Goal: Transaction & Acquisition: Obtain resource

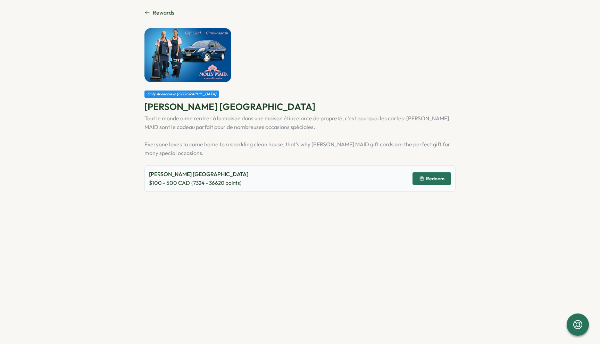
click at [169, 14] on span "Rewards" at bounding box center [164, 12] width 22 height 9
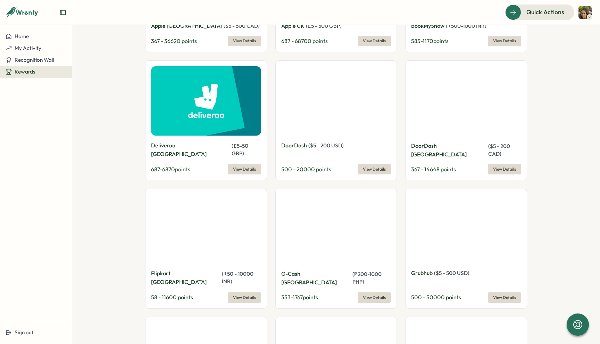
scroll to position [1051, 0]
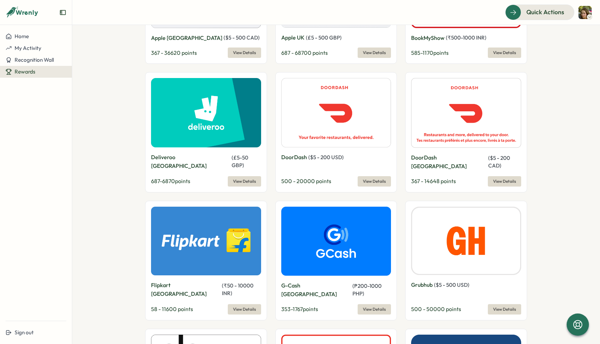
click at [495, 177] on span "View Details" at bounding box center [504, 182] width 23 height 10
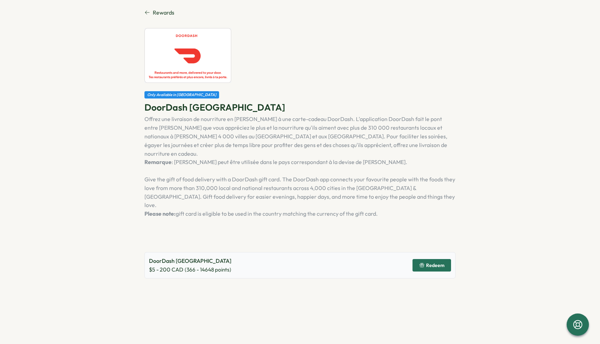
click at [431, 263] on span "Redeem" at bounding box center [435, 265] width 18 height 5
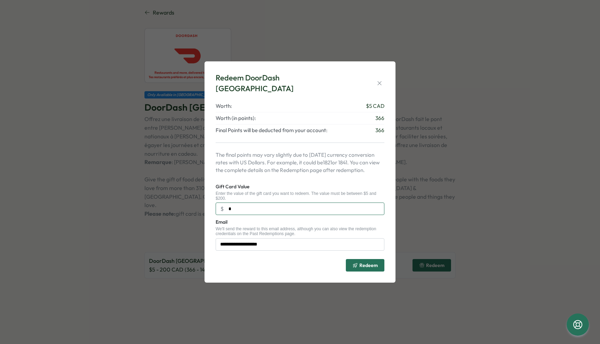
click at [355, 209] on input "*" at bounding box center [299, 209] width 169 height 12
type input "***"
click at [357, 263] on icon "submit" at bounding box center [355, 266] width 6 height 6
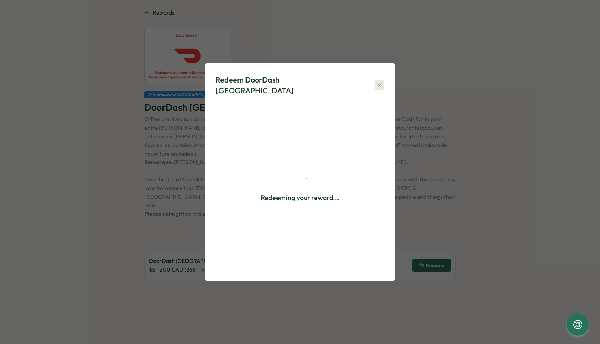
click at [379, 87] on icon "button" at bounding box center [379, 85] width 7 height 7
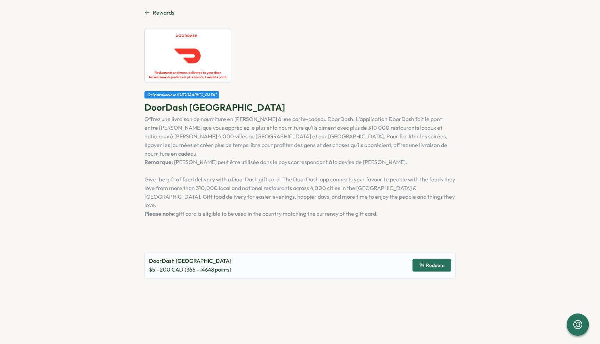
click at [434, 263] on span "Redeem" at bounding box center [435, 265] width 18 height 5
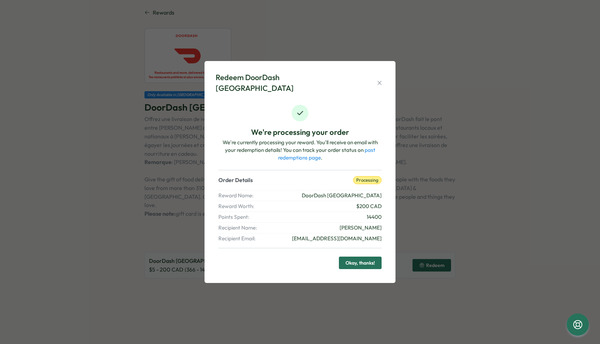
click at [364, 258] on span "Okay, thanks!" at bounding box center [359, 263] width 29 height 12
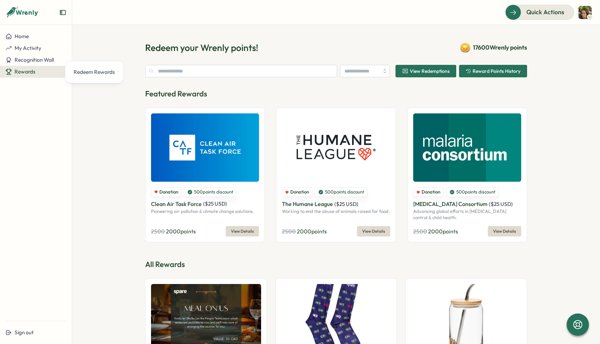
click at [31, 72] on span "Rewards" at bounding box center [25, 71] width 21 height 7
click at [40, 71] on div "Rewards" at bounding box center [36, 72] width 61 height 6
click at [39, 71] on div "Rewards" at bounding box center [36, 72] width 61 height 6
click at [37, 47] on span "My Activity" at bounding box center [28, 48] width 27 height 7
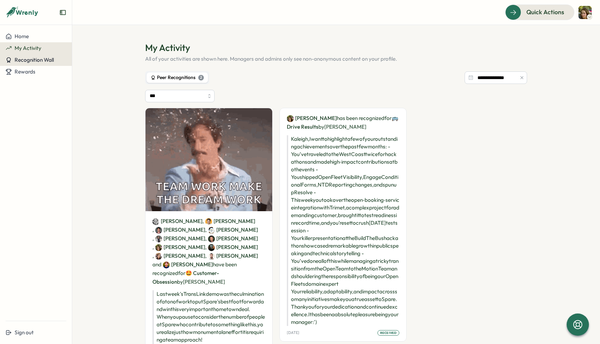
click at [32, 63] on span "Recognition Wall" at bounding box center [34, 60] width 39 height 7
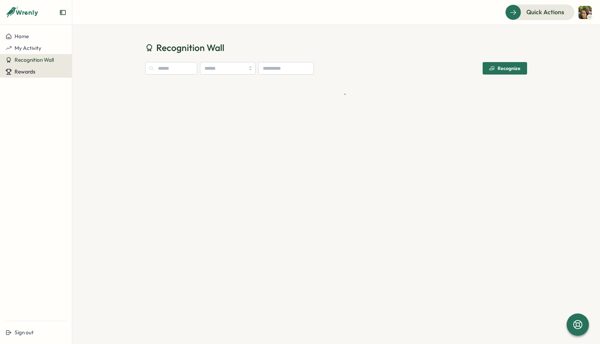
click at [31, 70] on span "Rewards" at bounding box center [25, 71] width 21 height 7
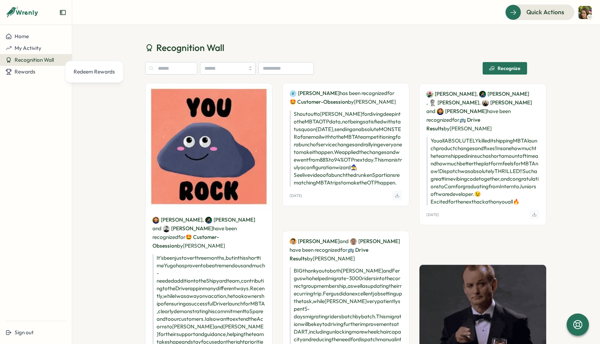
click at [583, 13] on img at bounding box center [584, 12] width 13 height 13
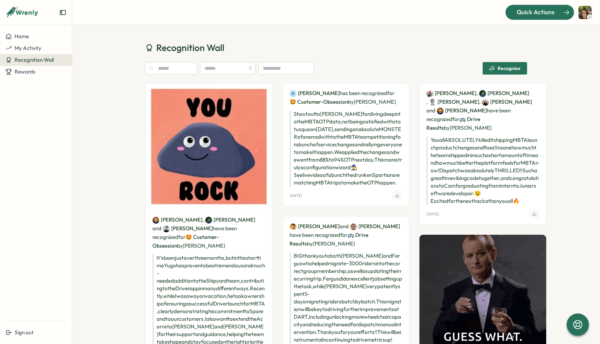
click at [554, 13] on div "Quick Actions" at bounding box center [535, 12] width 63 height 9
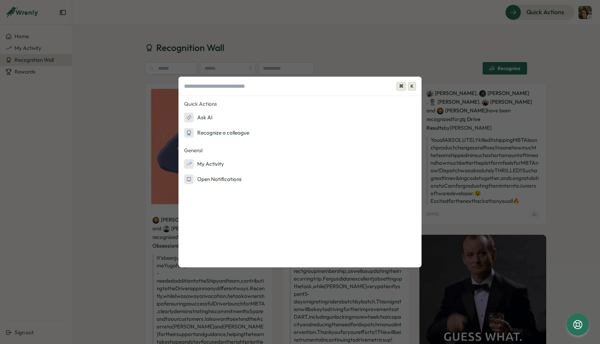
click at [564, 99] on div "⌘ K Quick Actions Ask AI Recognize a colleague General My Activity Open Notific…" at bounding box center [300, 172] width 600 height 344
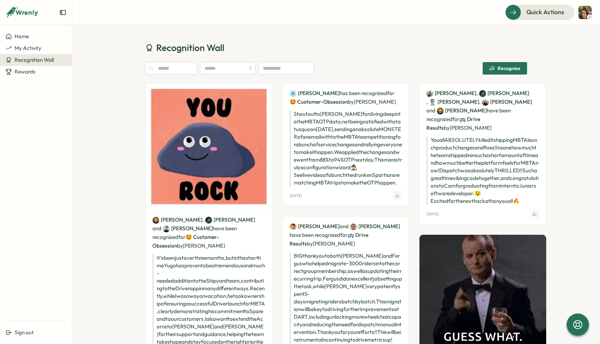
click at [20, 11] on icon at bounding box center [22, 13] width 33 height 12
click at [581, 10] on img at bounding box center [584, 12] width 13 height 13
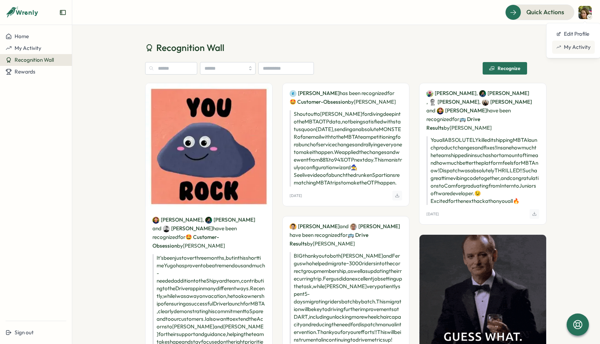
click at [574, 52] on div "My Activity" at bounding box center [573, 47] width 43 height 13
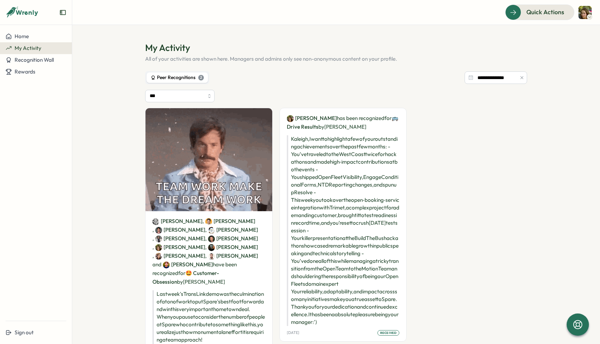
click at [162, 76] on div "Peer Recognitions 2" at bounding box center [177, 78] width 53 height 8
click at [203, 78] on label "Peer Recognitions 2" at bounding box center [176, 78] width 61 height 10
click at [31, 68] on span "Rewards" at bounding box center [25, 71] width 21 height 7
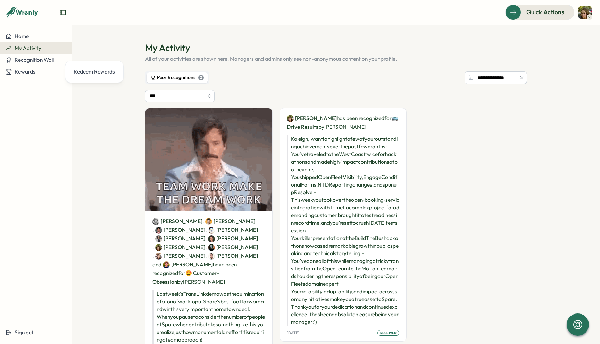
click at [29, 79] on div "Home My Activity Recognition Wall Rewards" at bounding box center [36, 173] width 72 height 285
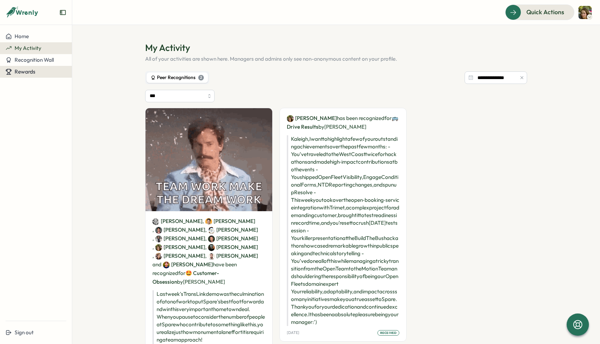
click at [38, 74] on div "Rewards" at bounding box center [36, 72] width 61 height 6
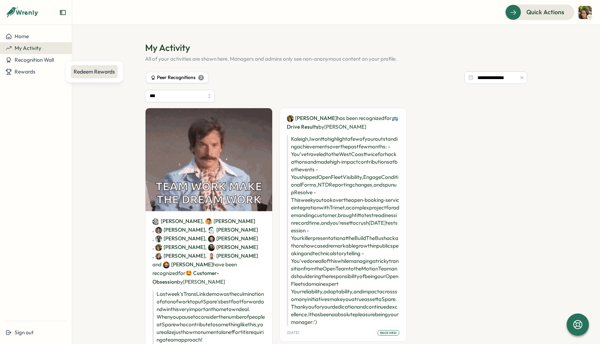
click at [74, 75] on div "Redeem Rewards" at bounding box center [94, 72] width 41 height 8
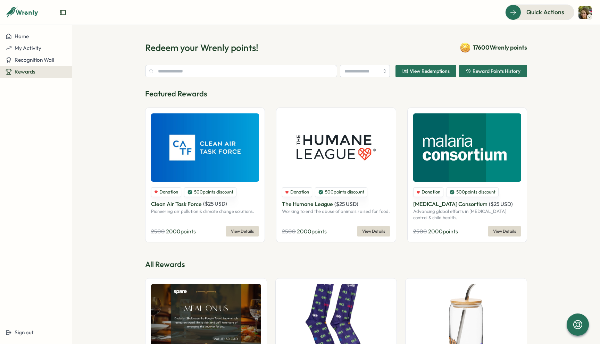
click at [443, 67] on span "View Redemptions" at bounding box center [426, 71] width 48 height 12
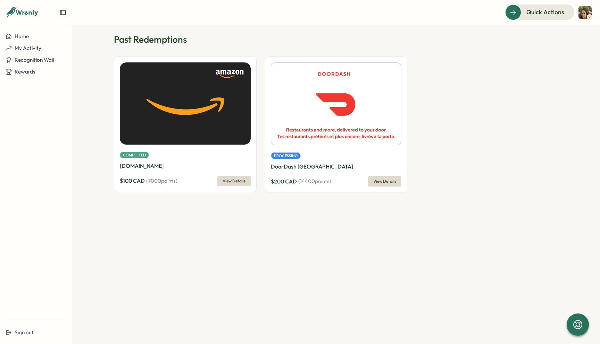
click at [389, 183] on span "View Details" at bounding box center [384, 182] width 23 height 10
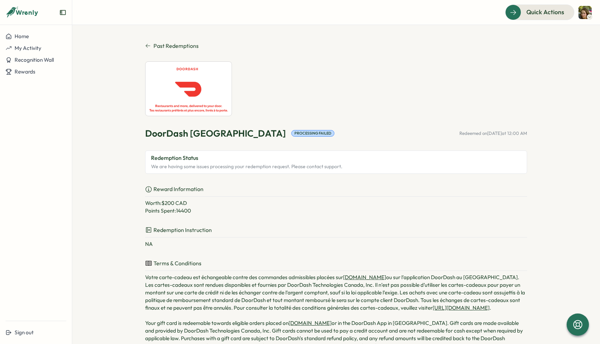
click at [291, 133] on div "Processing Failed" at bounding box center [312, 133] width 43 height 7
click at [250, 166] on p "We are having some issues processing your redemption request. Please contact su…" at bounding box center [336, 166] width 370 height 8
click at [34, 50] on span "My Activity" at bounding box center [28, 48] width 27 height 7
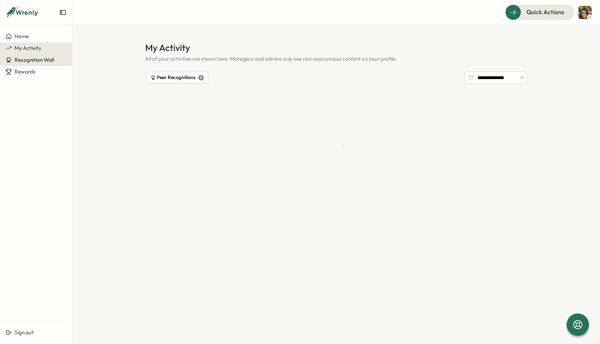
click at [35, 59] on span "Recognition Wall" at bounding box center [34, 60] width 39 height 7
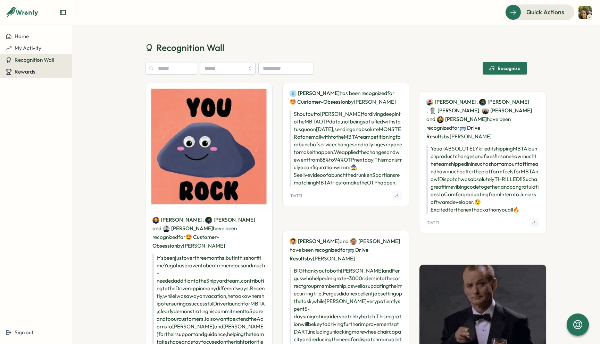
click at [38, 73] on div "Rewards" at bounding box center [36, 72] width 61 height 6
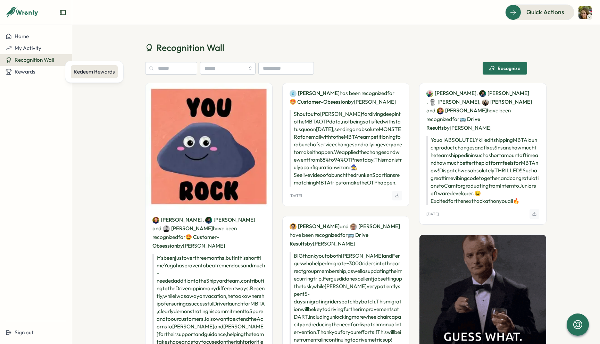
click at [88, 70] on div "Redeem Rewards" at bounding box center [94, 72] width 41 height 8
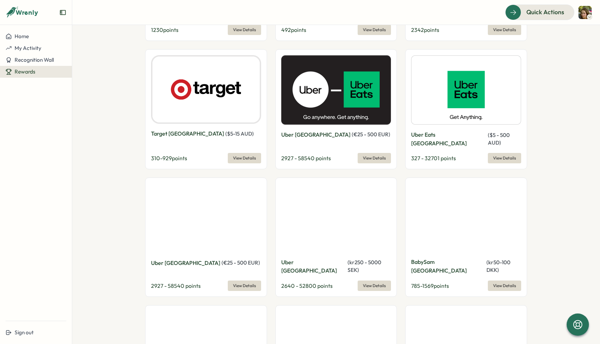
scroll to position [2849, 0]
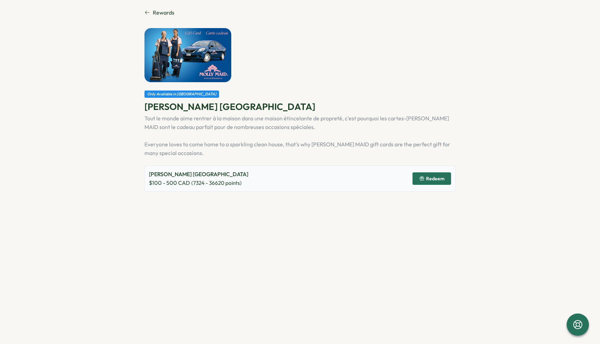
click at [154, 11] on span "Rewards" at bounding box center [164, 12] width 22 height 9
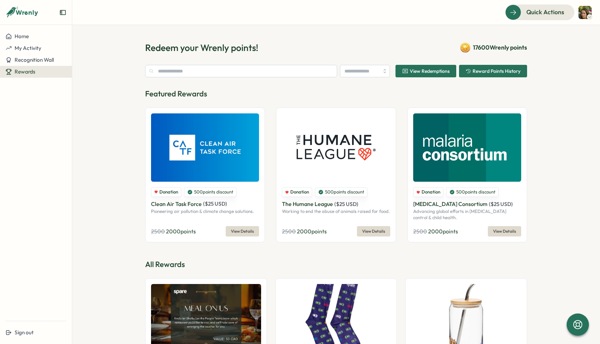
click at [427, 73] on span "View Redemptions" at bounding box center [429, 71] width 40 height 5
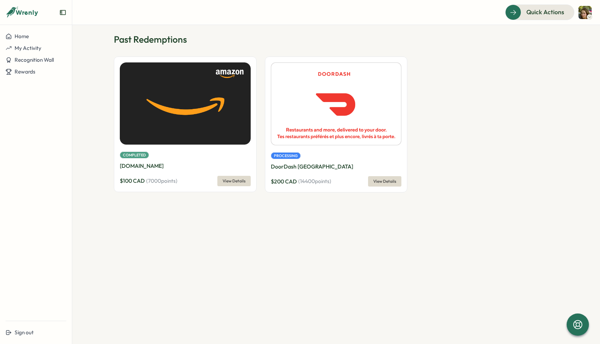
click at [302, 169] on p "DoorDash [GEOGRAPHIC_DATA]" at bounding box center [336, 166] width 131 height 9
click at [395, 182] on span "View Details" at bounding box center [384, 182] width 23 height 10
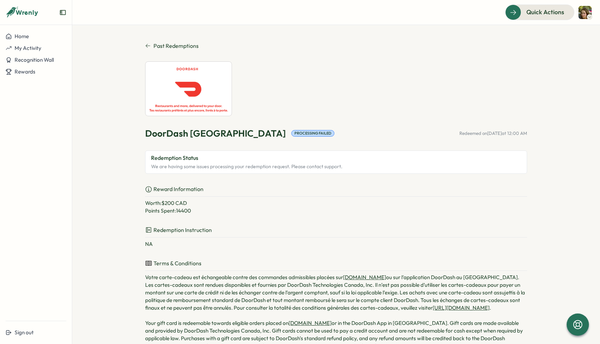
click at [293, 167] on p "We are having some issues processing your redemption request. Please contact su…" at bounding box center [336, 166] width 370 height 8
drag, startPoint x: 293, startPoint y: 167, endPoint x: 342, endPoint y: 167, distance: 48.9
click at [342, 167] on p "We are having some issues processing your redemption request. Please contact su…" at bounding box center [336, 166] width 370 height 8
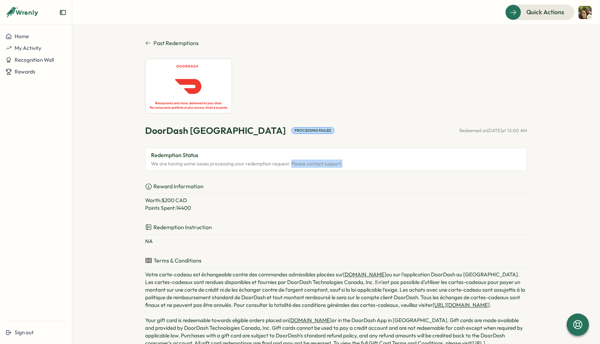
scroll to position [2, 0]
